Goal: Use online tool/utility

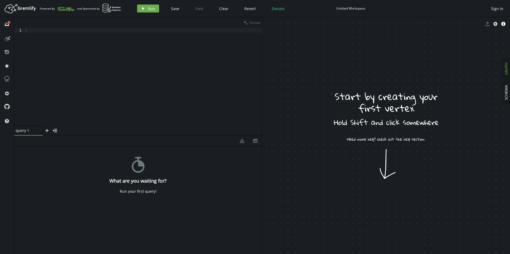
drag, startPoint x: 381, startPoint y: 109, endPoint x: 382, endPoint y: 112, distance: 3.6
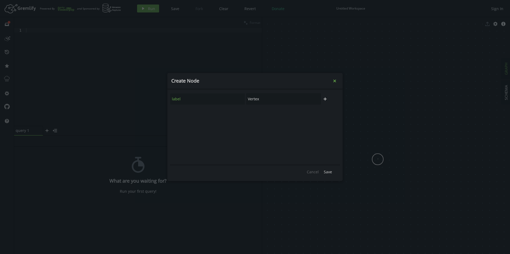
click at [334, 82] on icon "small-cross" at bounding box center [334, 80] width 5 height 5
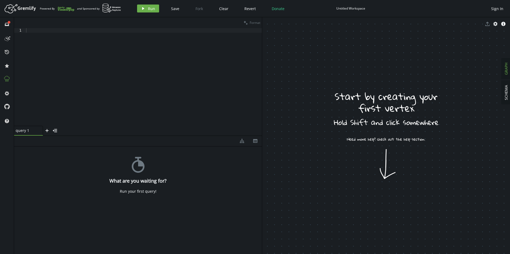
click at [5, 79] on icon at bounding box center [6, 78] width 7 height 7
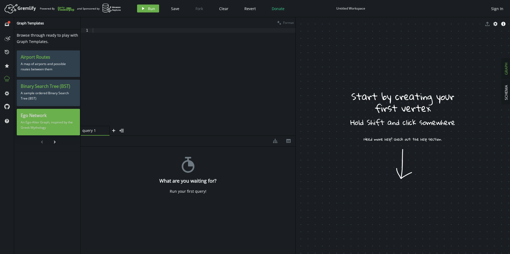
click at [63, 123] on p "An Ego-Alter Graph, inspired by the Greek Mythology" at bounding box center [48, 125] width 55 height 13
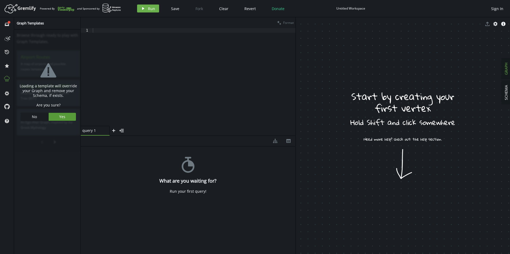
click at [60, 118] on span "Yes" at bounding box center [62, 116] width 6 height 5
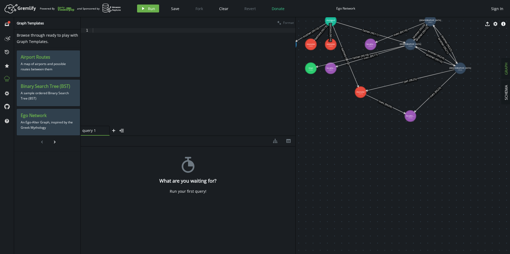
drag, startPoint x: 346, startPoint y: 97, endPoint x: 330, endPoint y: 92, distance: 16.8
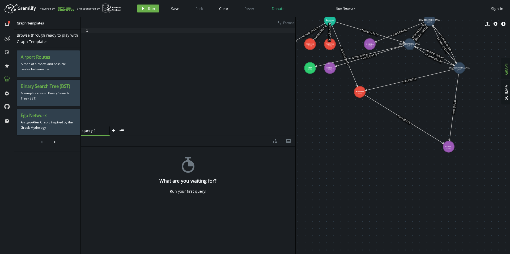
drag, startPoint x: 409, startPoint y: 115, endPoint x: 449, endPoint y: 147, distance: 51.1
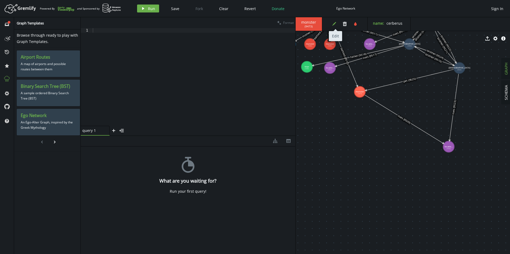
click at [333, 25] on icon "button" at bounding box center [334, 24] width 4 height 4
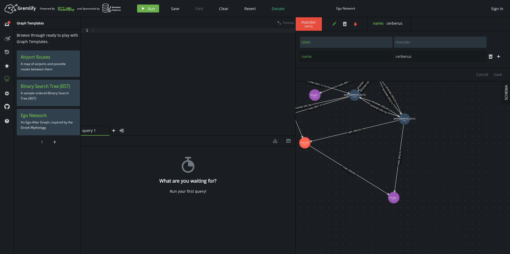
drag, startPoint x: 371, startPoint y: 155, endPoint x: 317, endPoint y: 211, distance: 77.6
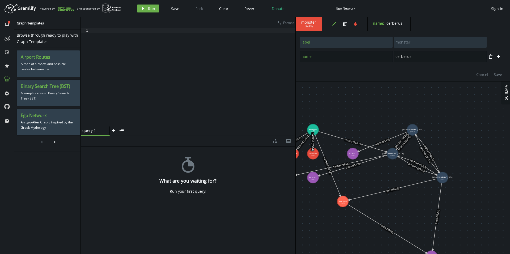
drag, startPoint x: 331, startPoint y: 113, endPoint x: 369, endPoint y: 166, distance: 65.3
